Goal: Task Accomplishment & Management: Use online tool/utility

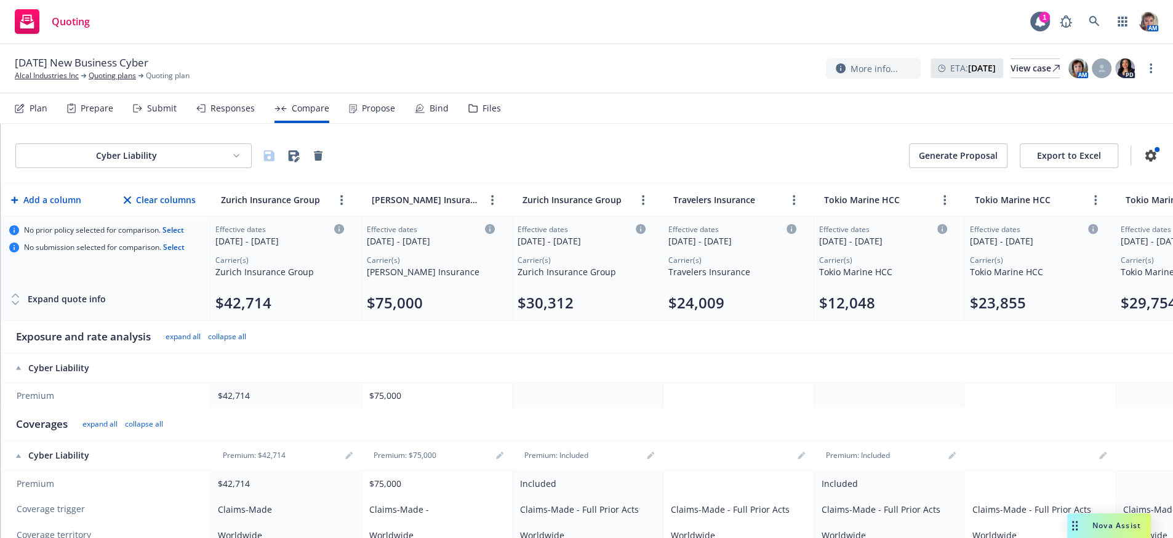
drag, startPoint x: 1074, startPoint y: 0, endPoint x: 1007, endPoint y: 394, distance: 399.5
click at [1007, 383] on th at bounding box center [1039, 368] width 151 height 30
click at [1066, 162] on button "Export to Excel" at bounding box center [1069, 155] width 98 height 25
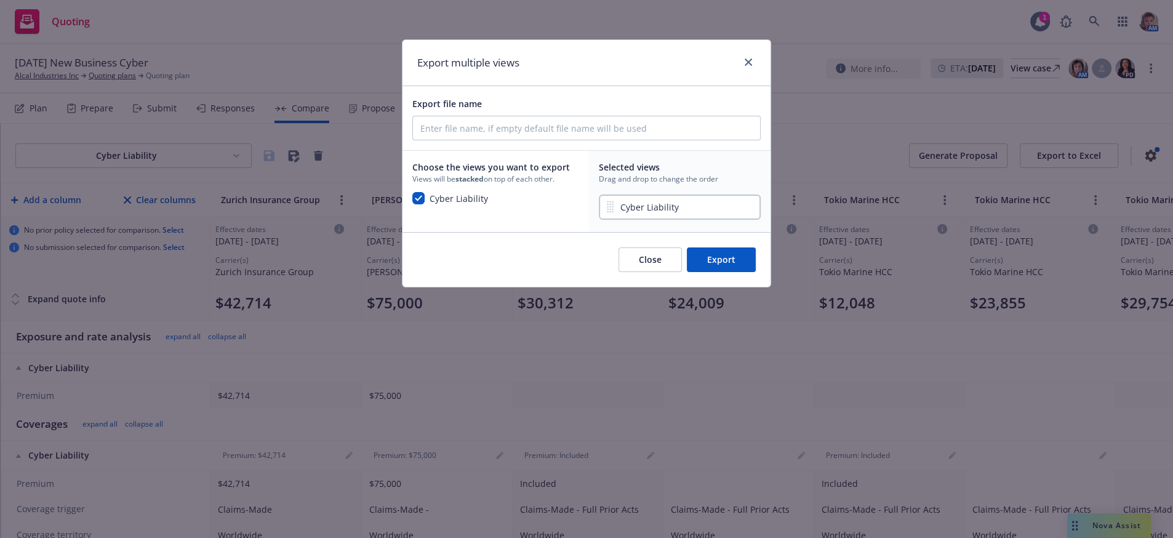
click at [729, 272] on button "Export" at bounding box center [721, 259] width 69 height 25
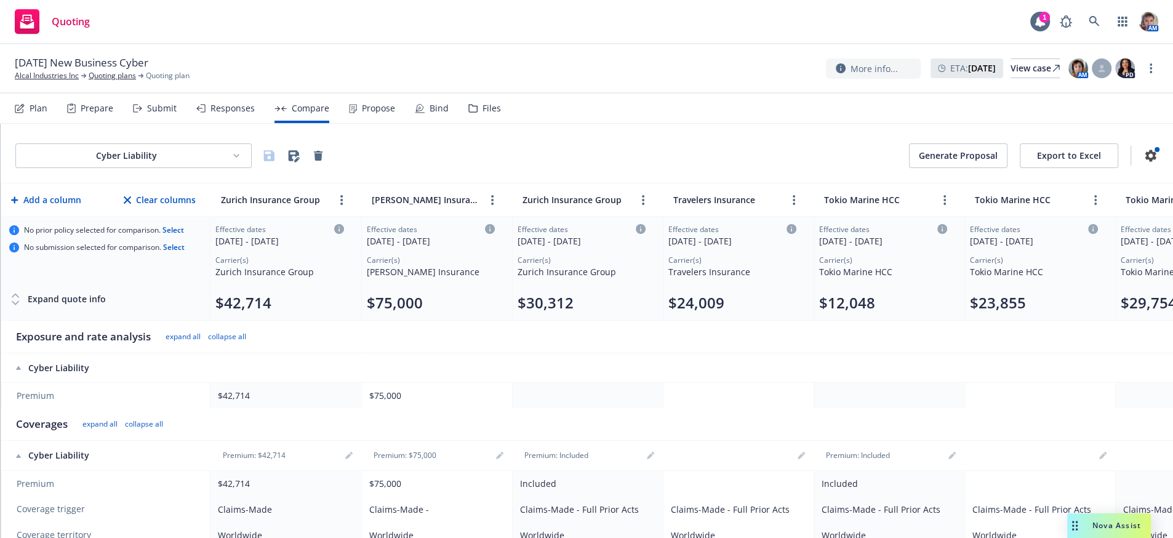
click at [236, 113] on div "Responses" at bounding box center [232, 108] width 44 height 10
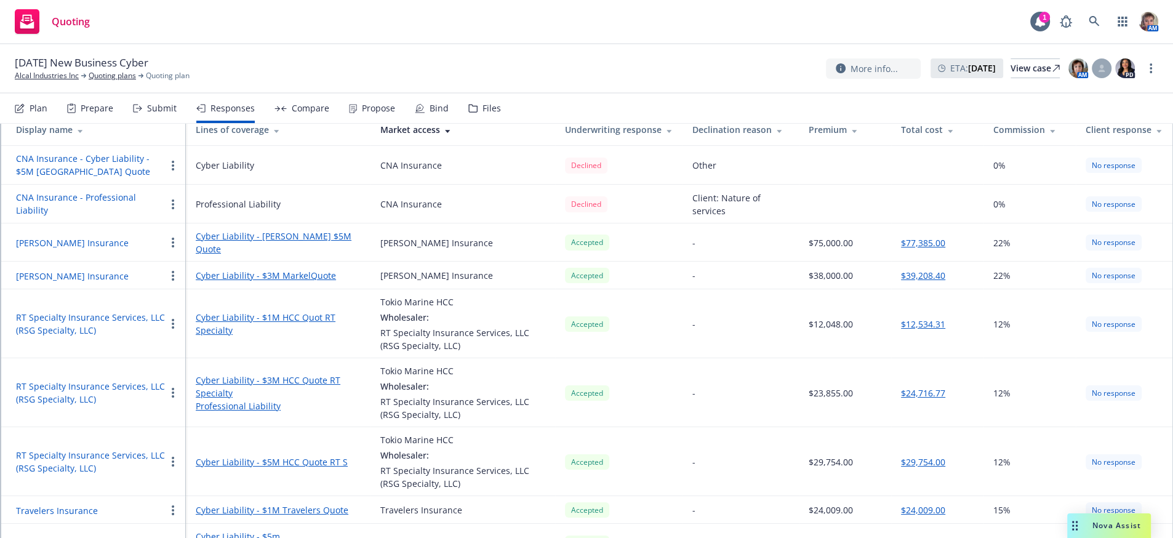
scroll to position [117, 0]
click at [919, 399] on button "$24,716.77" at bounding box center [923, 392] width 44 height 13
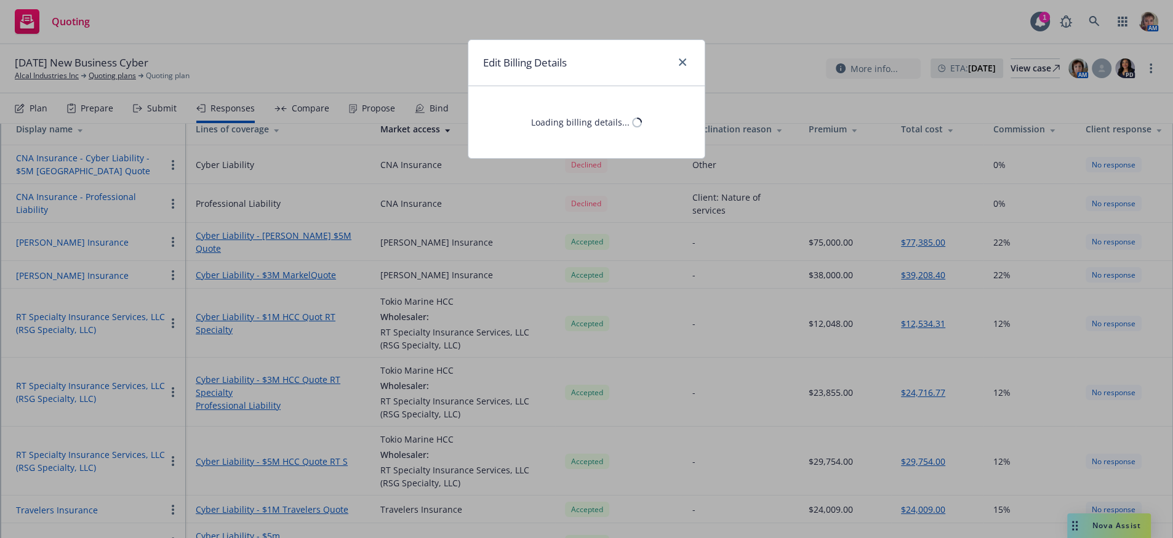
select select "CA"
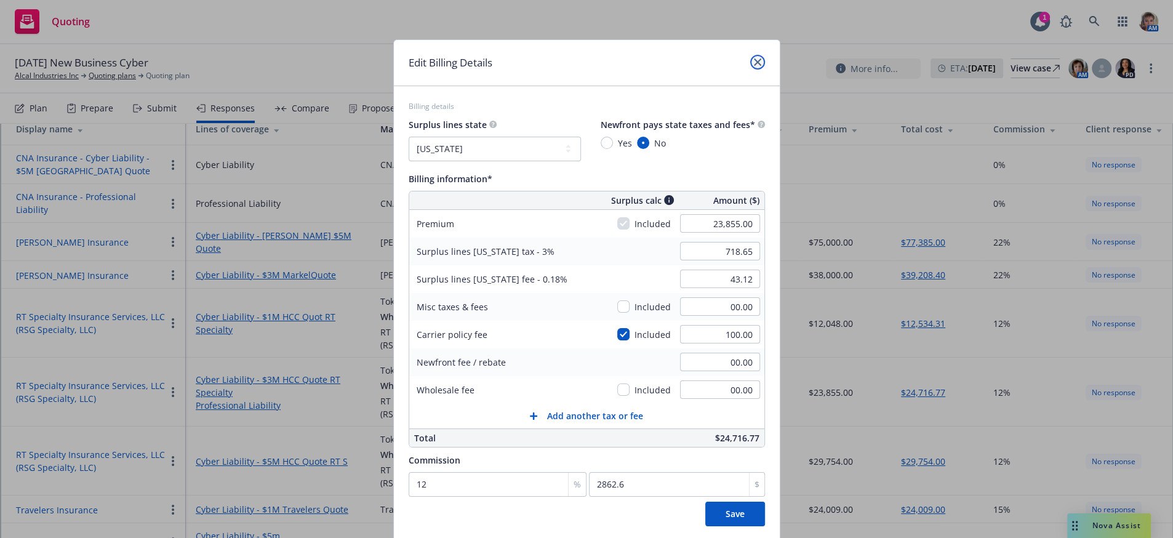
click at [754, 63] on icon "close" at bounding box center [757, 61] width 7 height 7
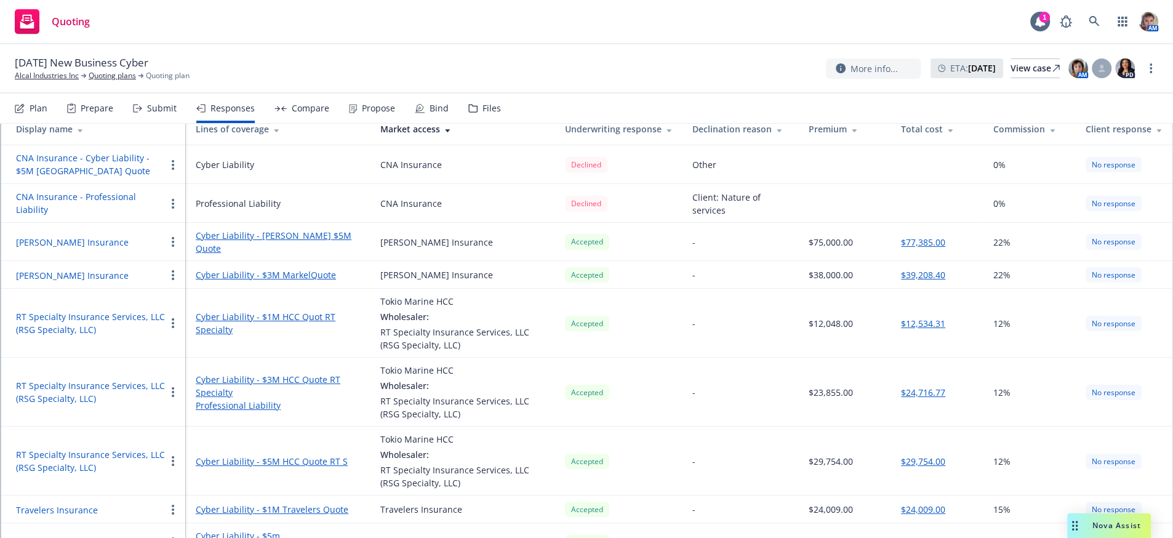
click at [908, 330] on button "$12,534.31" at bounding box center [923, 323] width 44 height 13
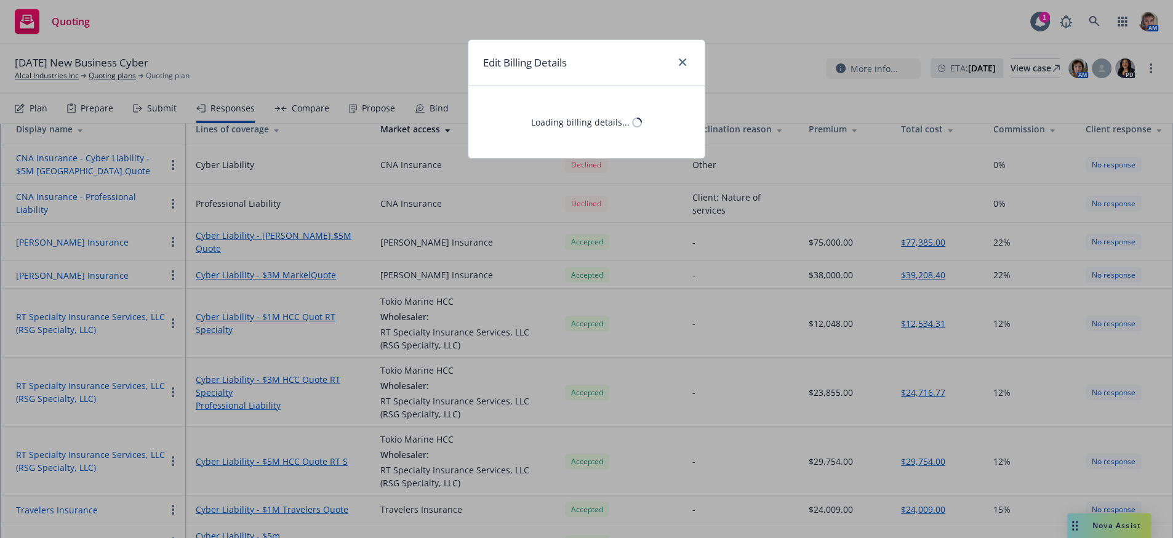
select select "CA"
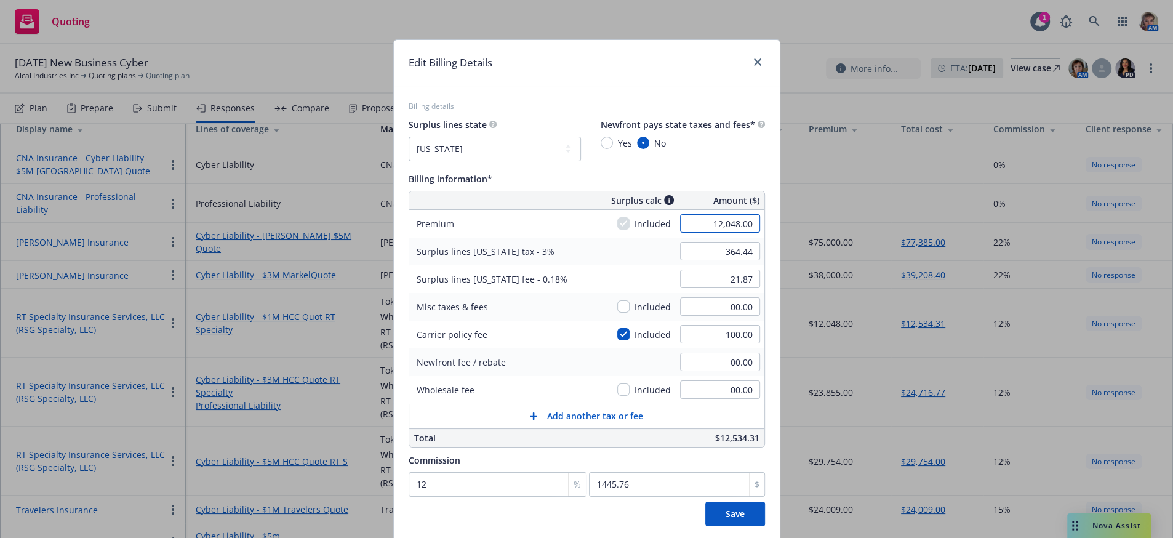
click at [708, 232] on input "12,048.00" at bounding box center [720, 223] width 80 height 18
type input "19880"
click at [705, 502] on button "Save" at bounding box center [735, 514] width 60 height 25
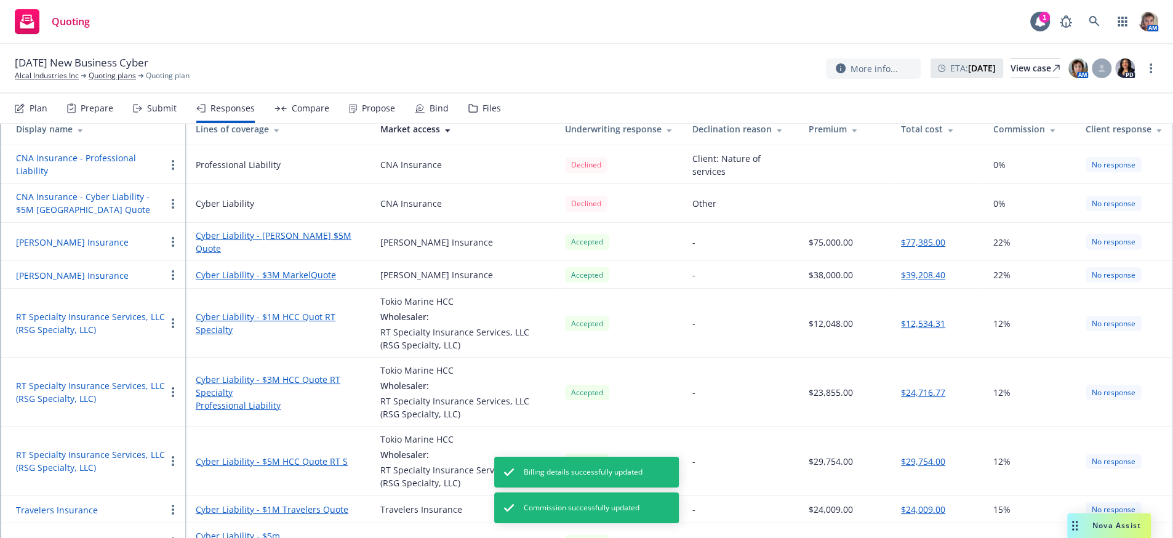
click at [911, 330] on button "$12,534.31" at bounding box center [923, 323] width 44 height 13
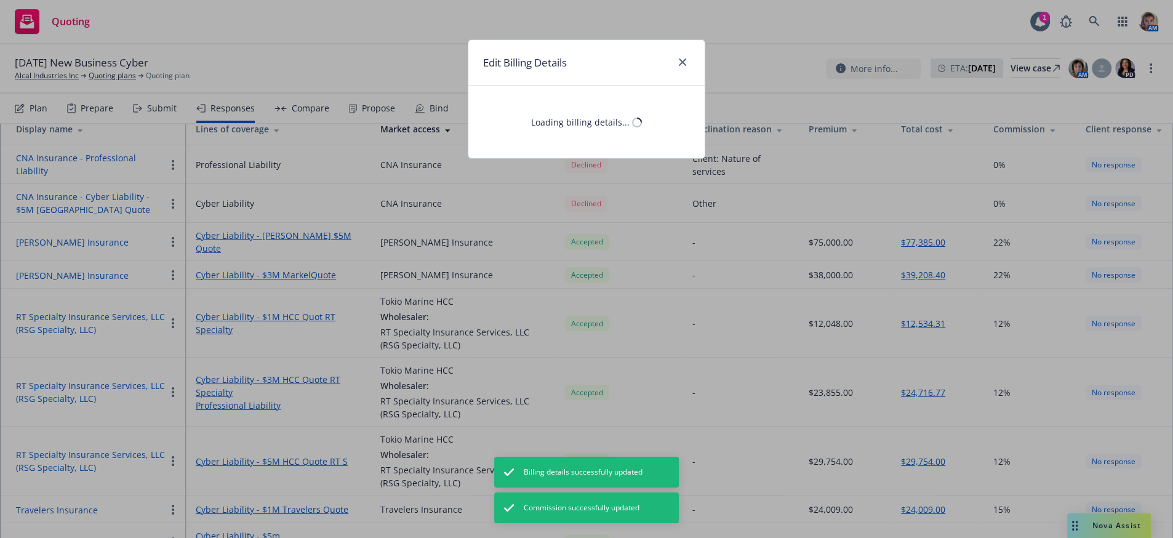
select select "CA"
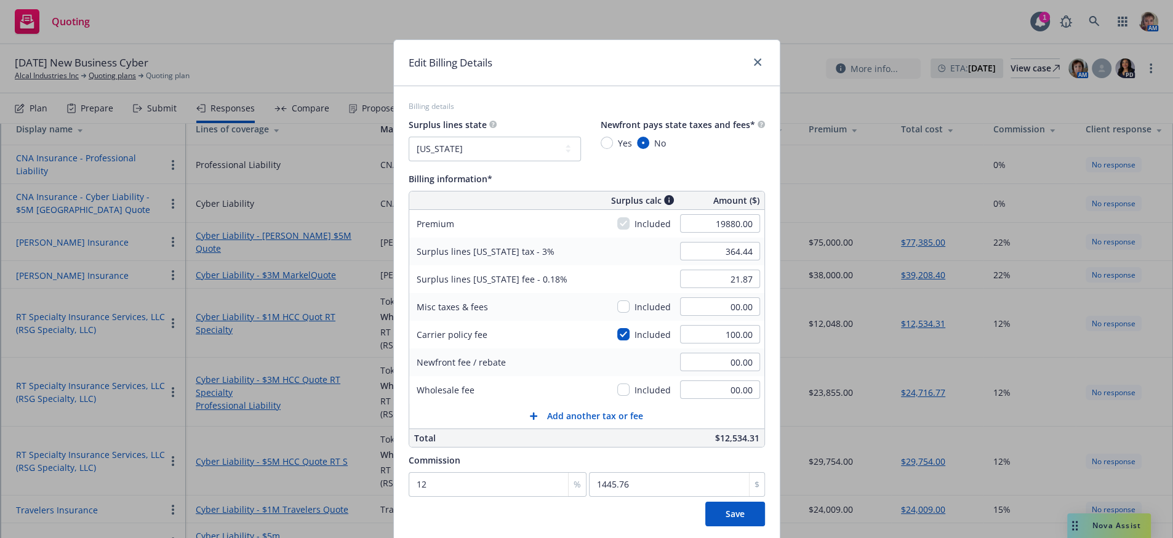
type input "19,880.00"
type input "599.40"
type input "35.96"
type input "2385.6"
click at [594, 265] on div "Surplus lines [US_STATE] tax - 3% 599.40" at bounding box center [586, 252] width 355 height 28
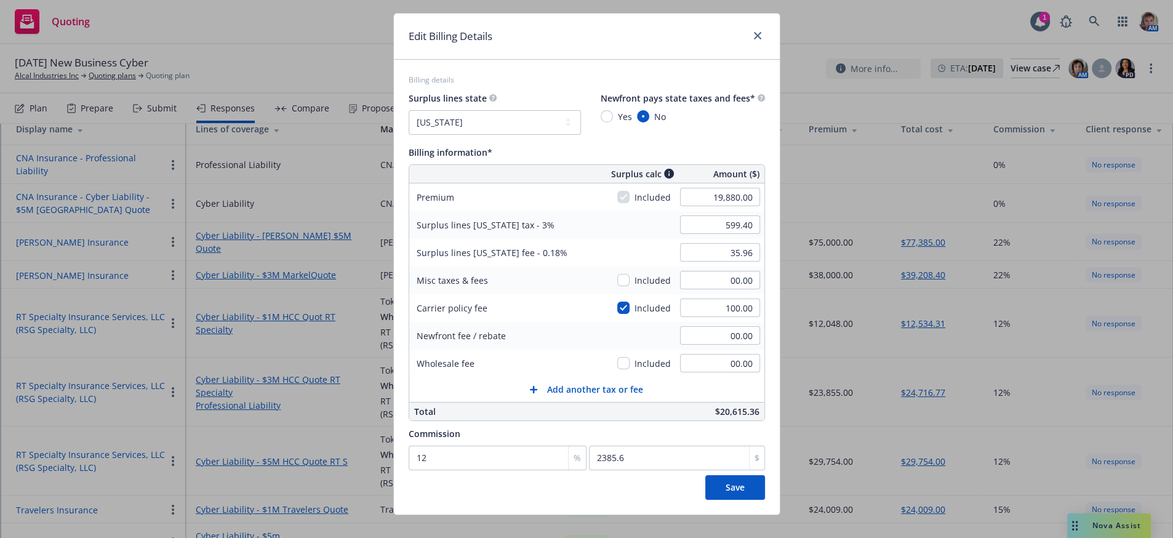
scroll to position [0, 0]
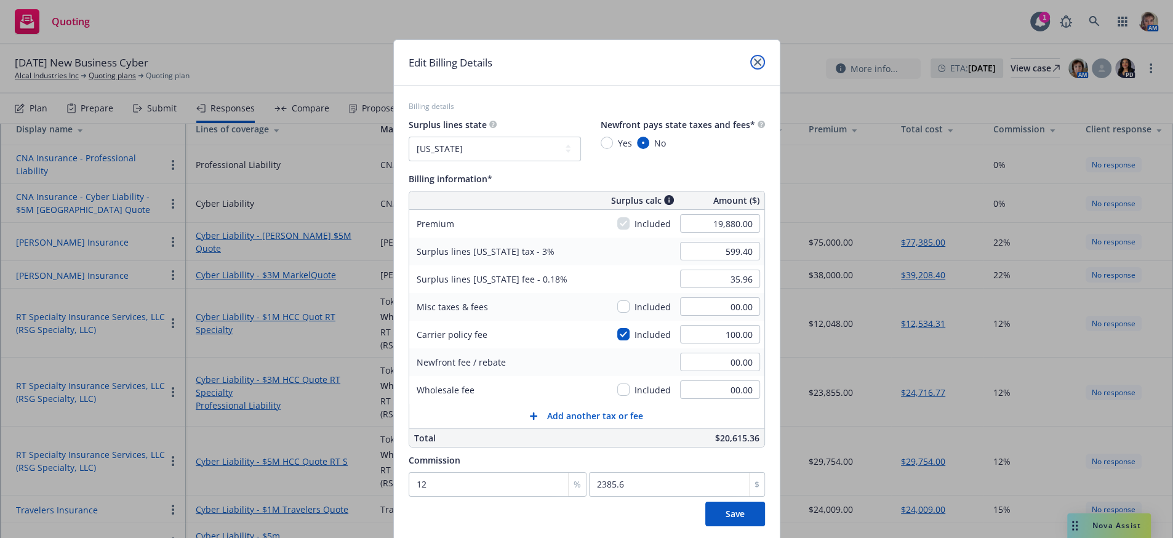
click at [754, 63] on icon "close" at bounding box center [757, 61] width 7 height 7
